Goal: Transaction & Acquisition: Purchase product/service

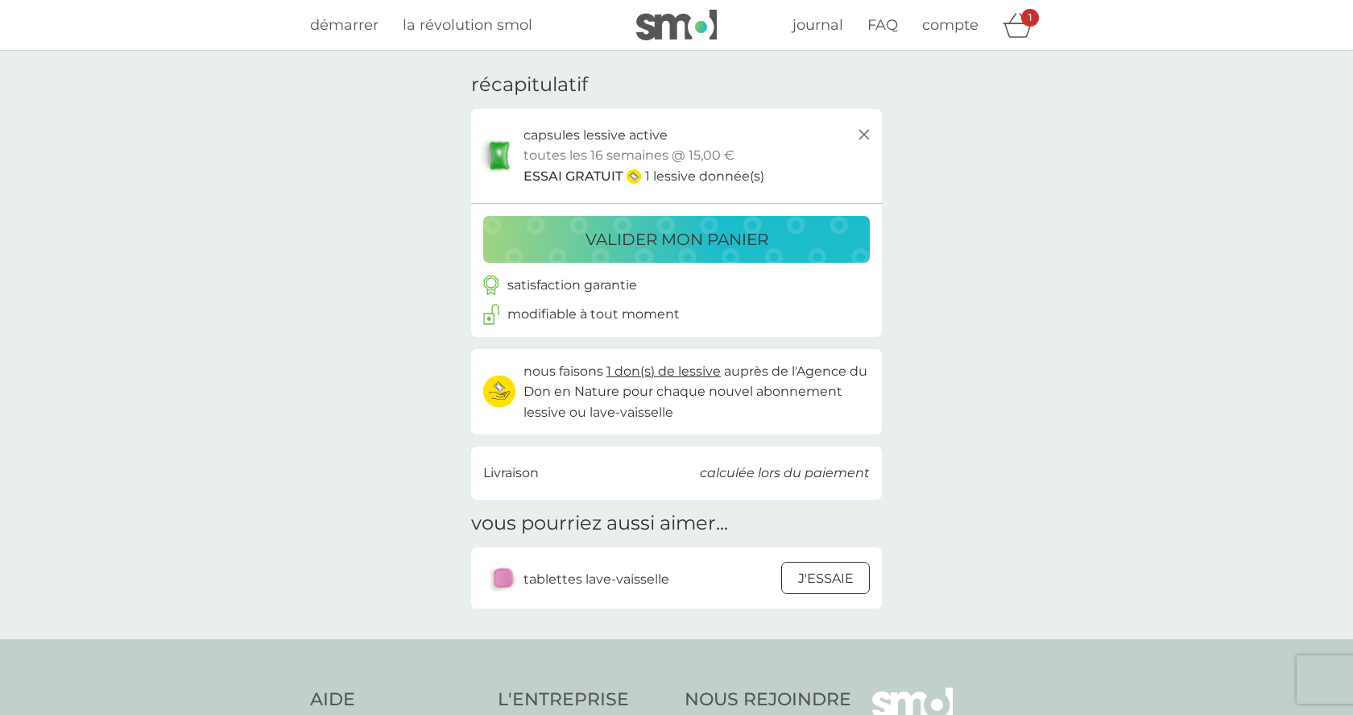
click at [678, 238] on p "valider mon panier" at bounding box center [677, 239] width 183 height 26
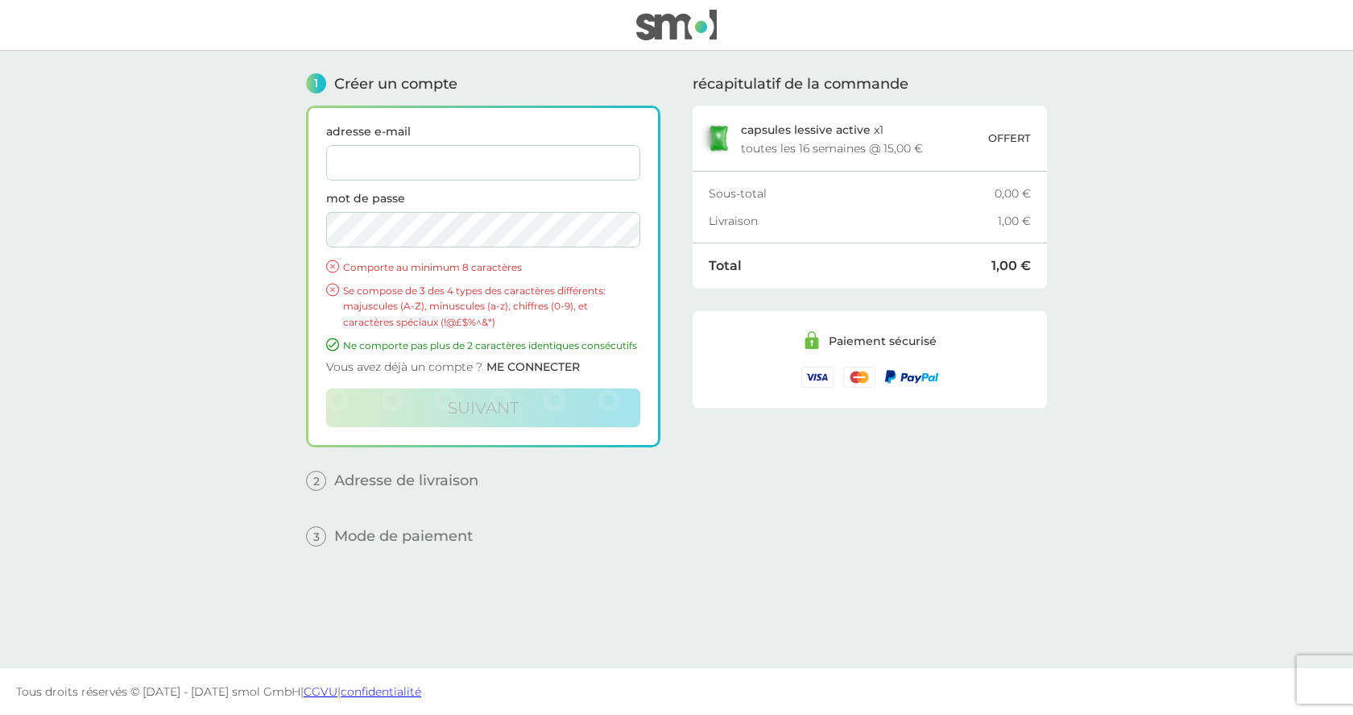
click at [370, 159] on input "adresse e-mail" at bounding box center [483, 162] width 314 height 35
type input "[PERSON_NAME][EMAIL_ADDRESS][DOMAIN_NAME]"
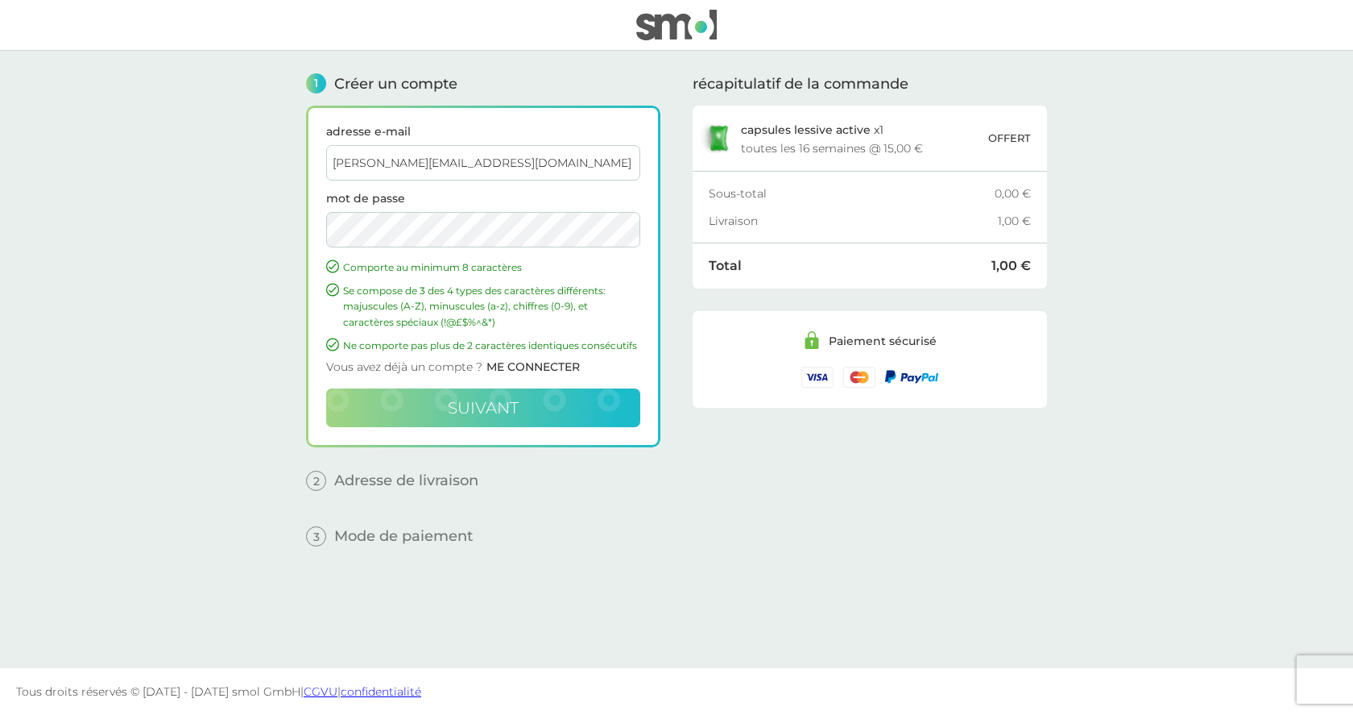
click at [481, 412] on span "suivant" at bounding box center [483, 407] width 71 height 19
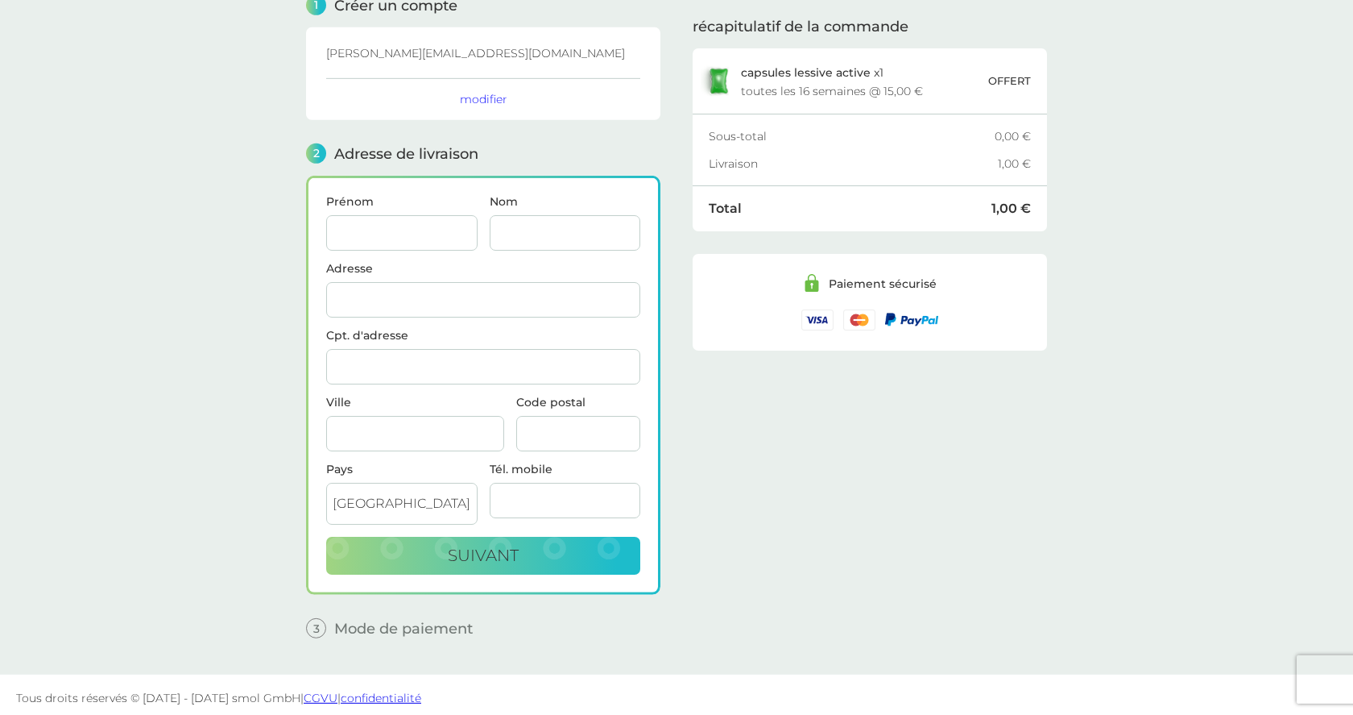
scroll to position [85, 0]
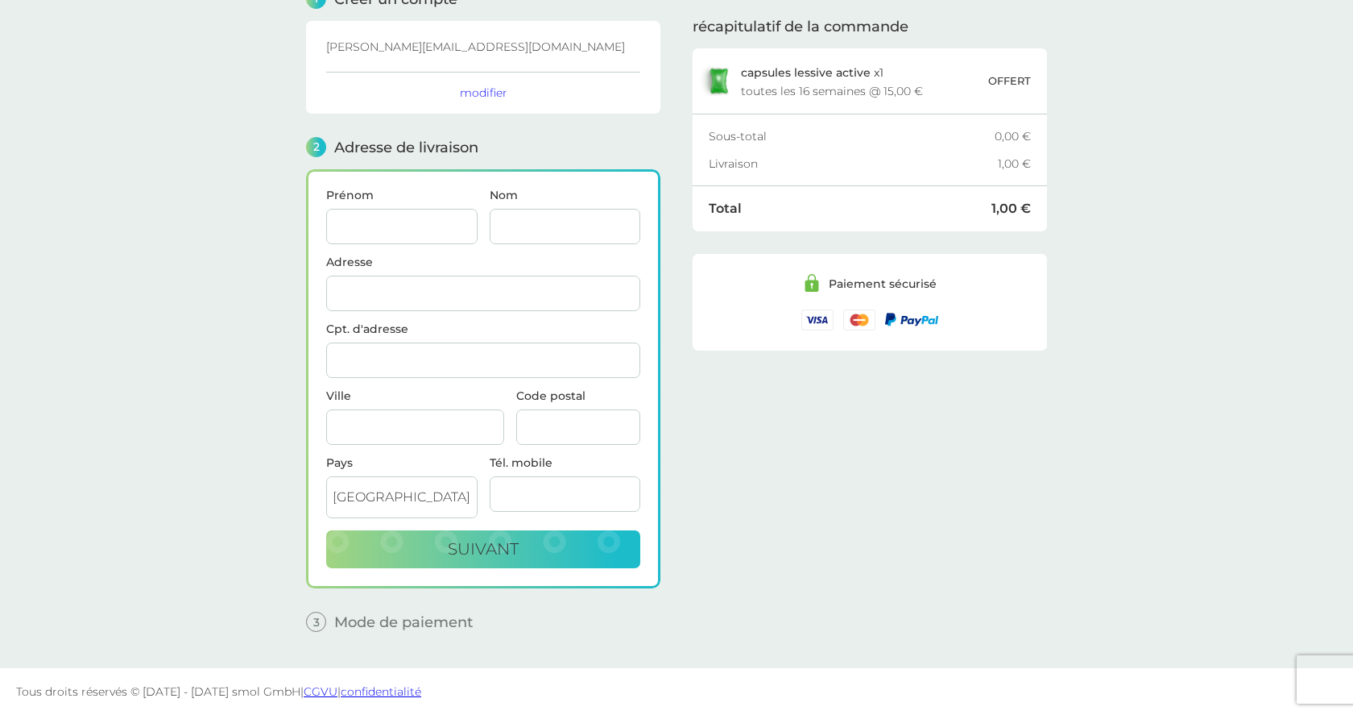
click at [372, 226] on input "Prénom" at bounding box center [401, 226] width 151 height 35
type input "[PERSON_NAME]"
type input "Rigoulay"
type input "7 T LIEU DIT VILLARS"
type input "LOGRON"
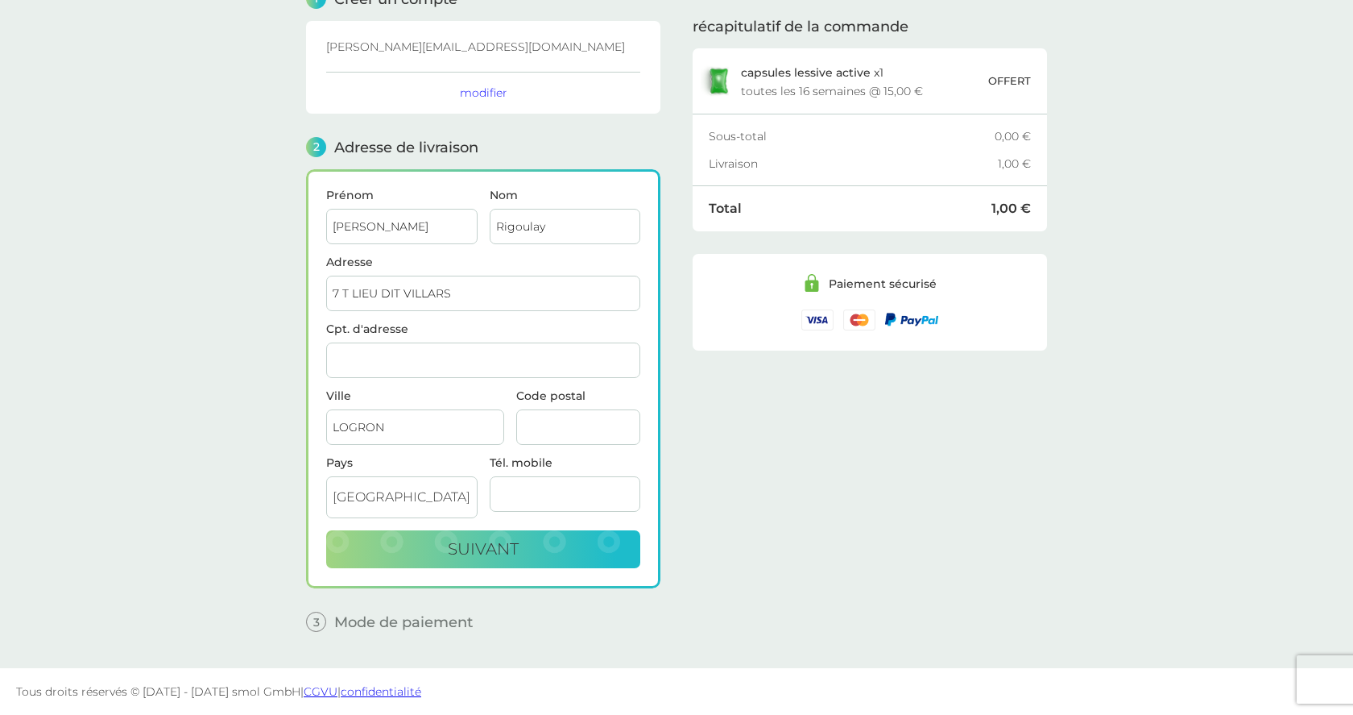
type input "28200"
type input "0648603660"
click at [253, 327] on main "1 Créer un compte gilles.rigoulay@wanadoo.fr modifier 2 Adresse de livraison Pr…" at bounding box center [676, 317] width 1353 height 702
click at [488, 553] on span "suivant" at bounding box center [483, 548] width 71 height 19
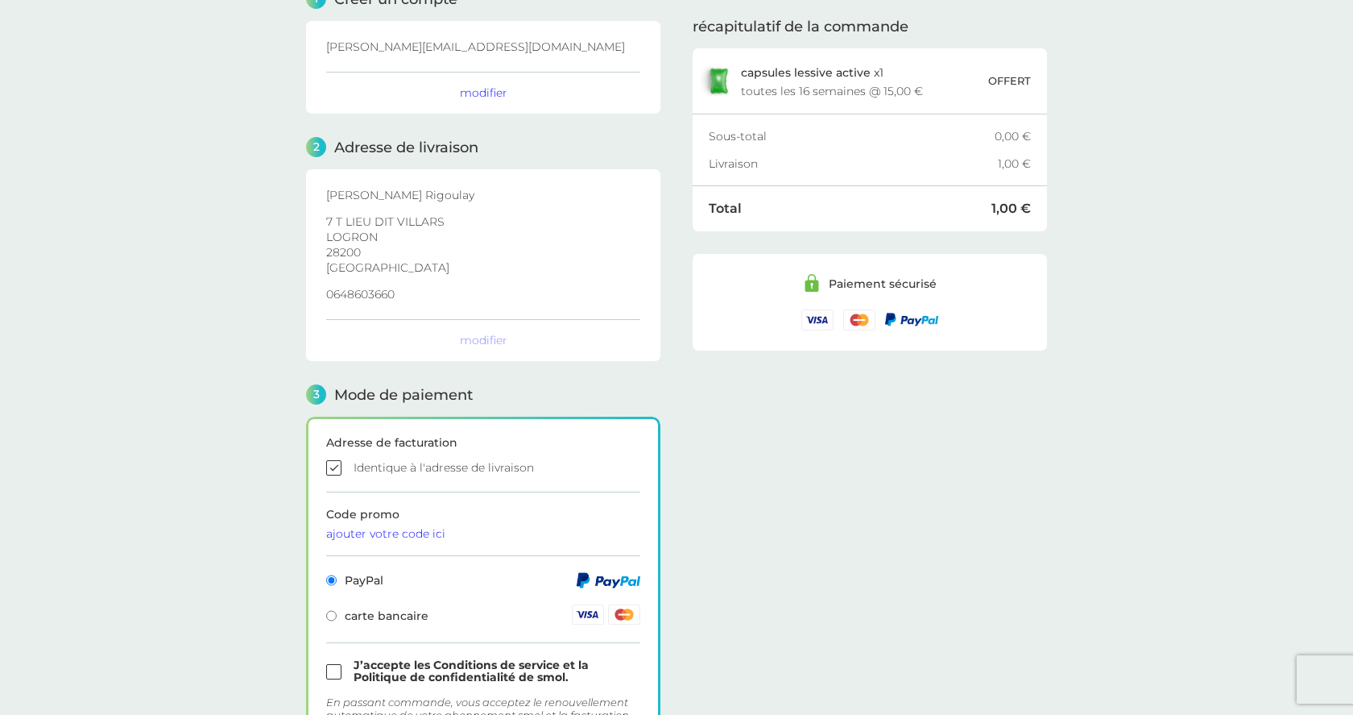
checkbox input "true"
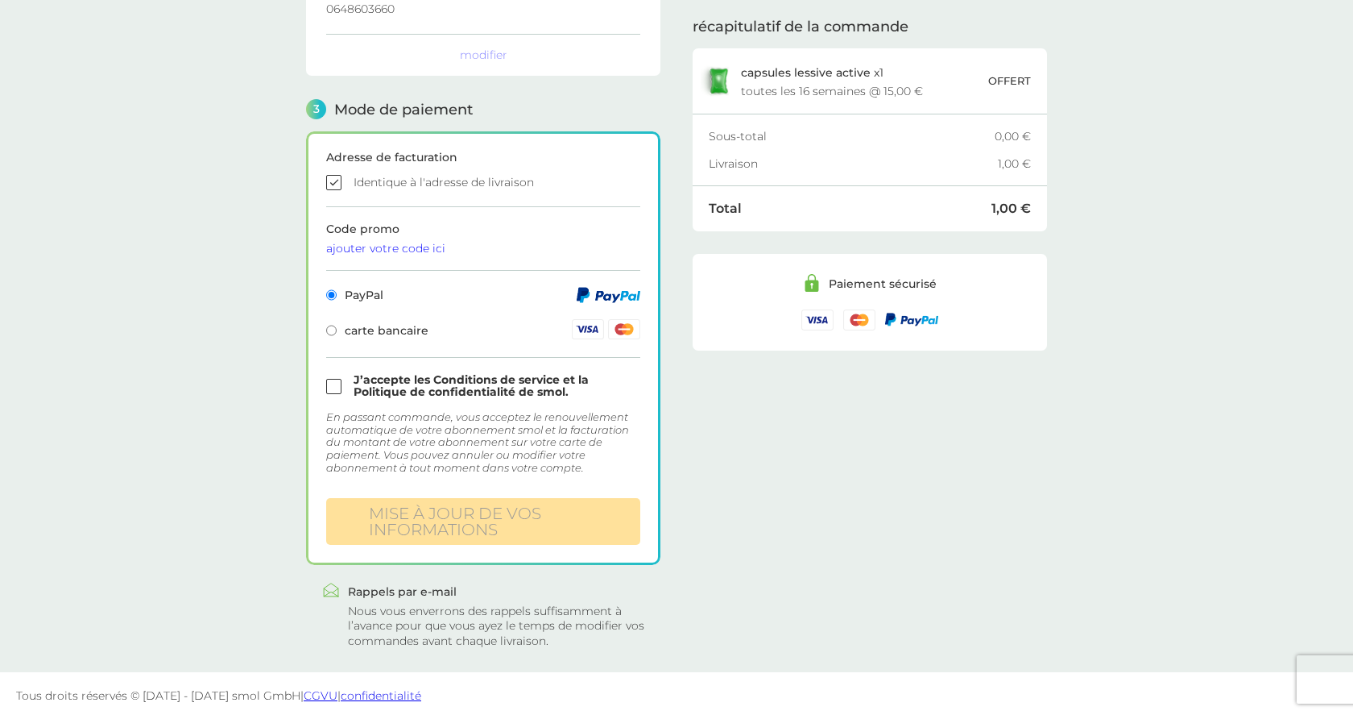
scroll to position [374, 0]
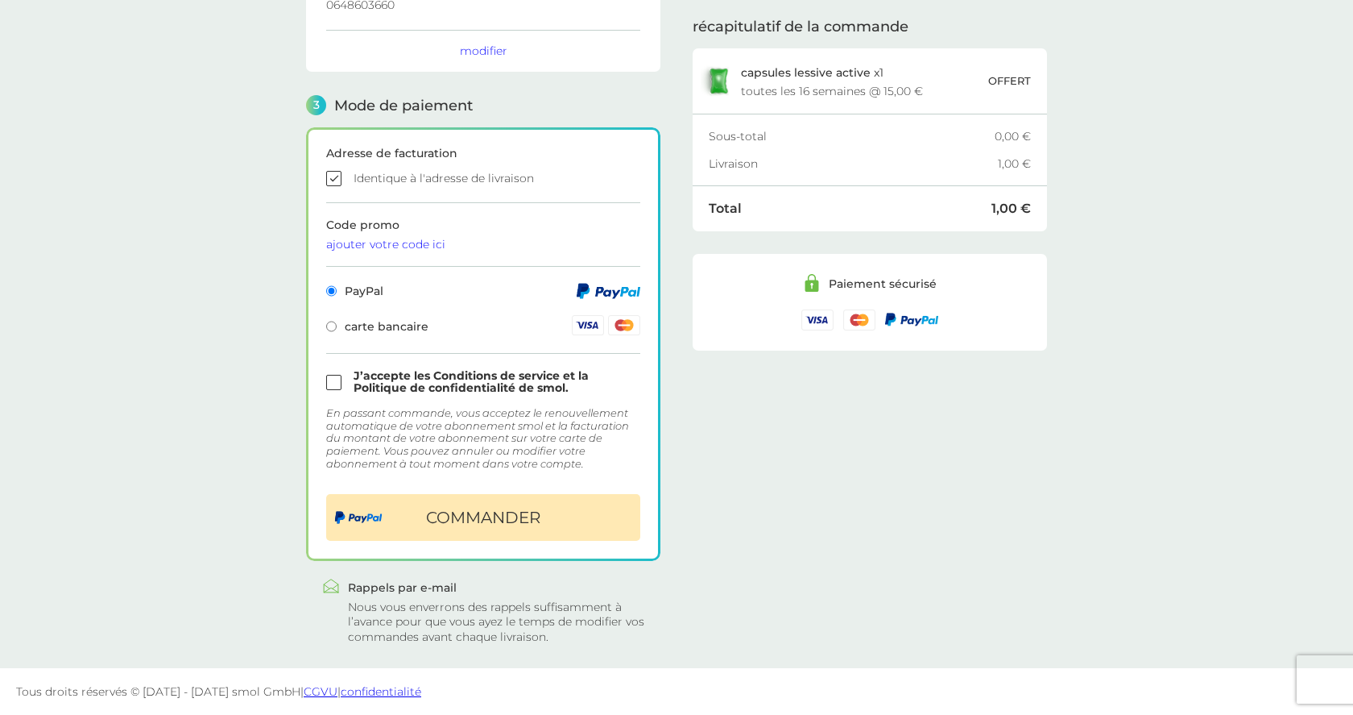
click at [334, 326] on input "radio" at bounding box center [331, 326] width 10 height 11
radio input "true"
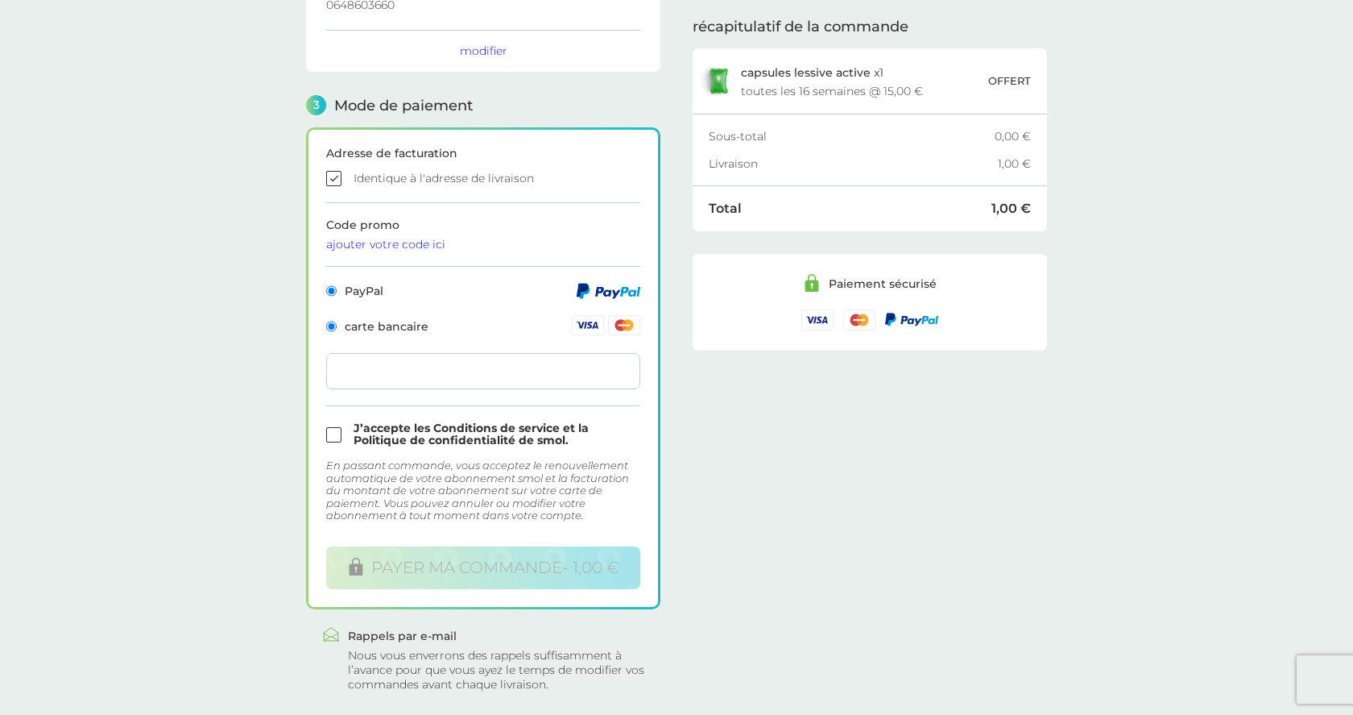
radio input "false"
click at [334, 438] on input "checkbox" at bounding box center [483, 434] width 314 height 24
checkbox input "true"
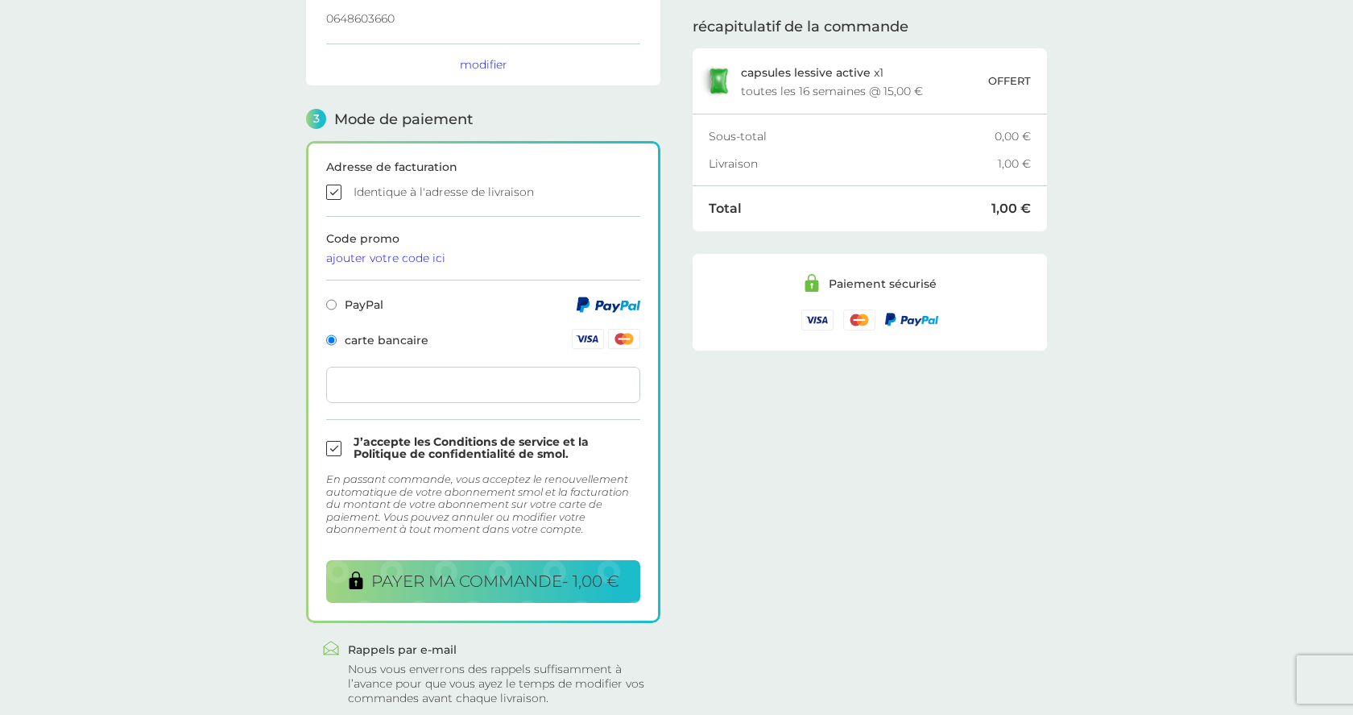
scroll to position [421, 0]
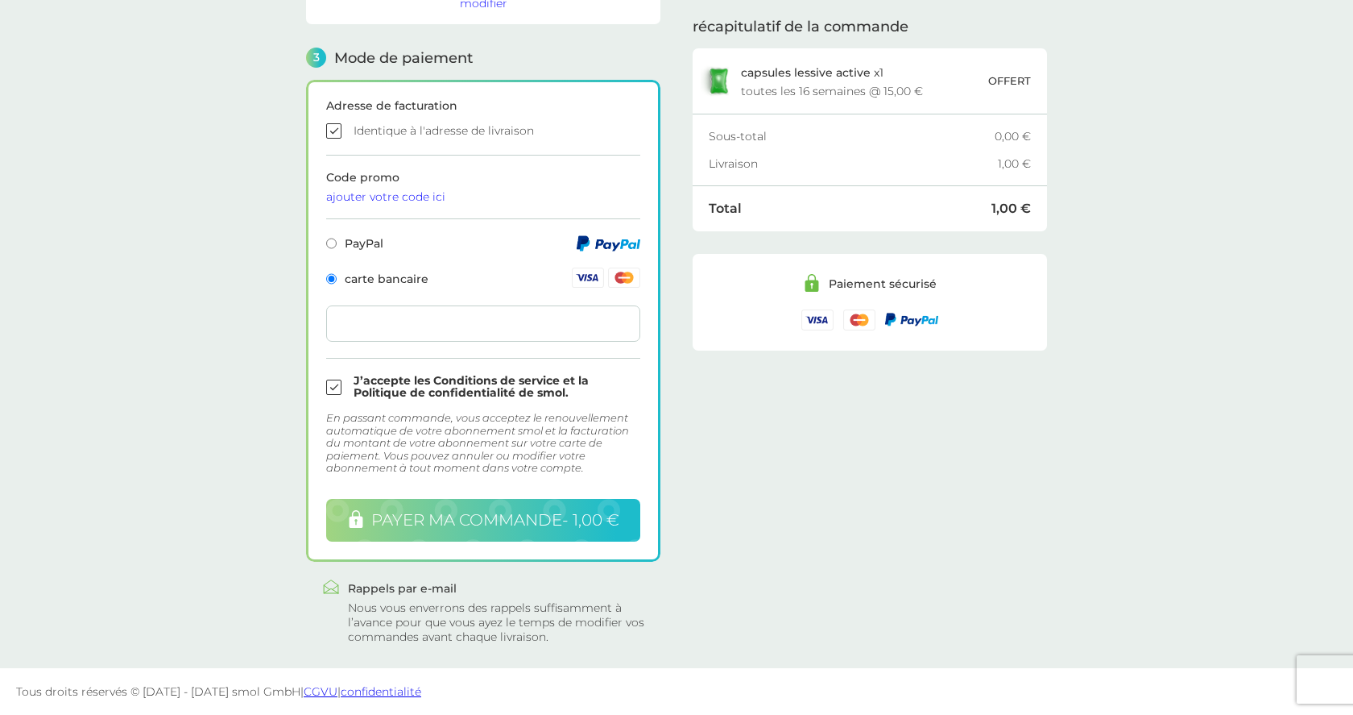
click at [486, 520] on span "payer ma commande - 1,00 €" at bounding box center [495, 519] width 248 height 19
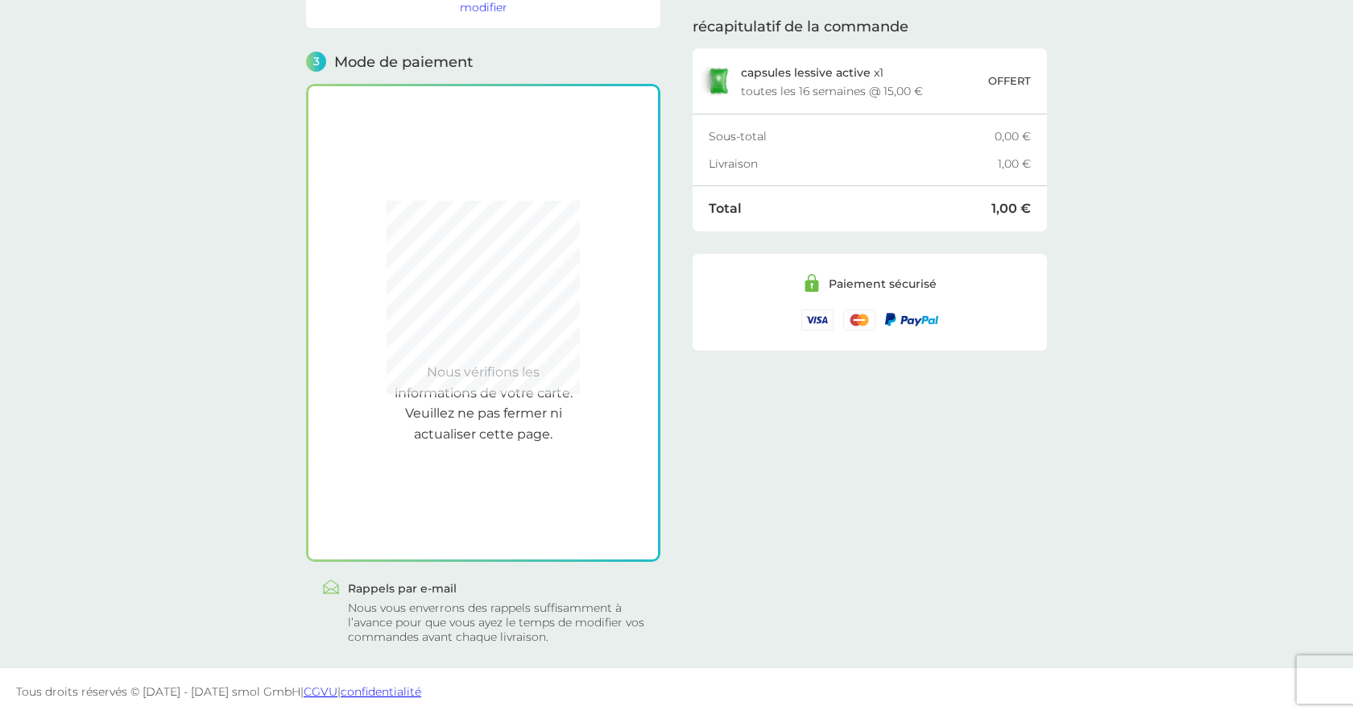
scroll to position [417, 0]
